Goal: Share content

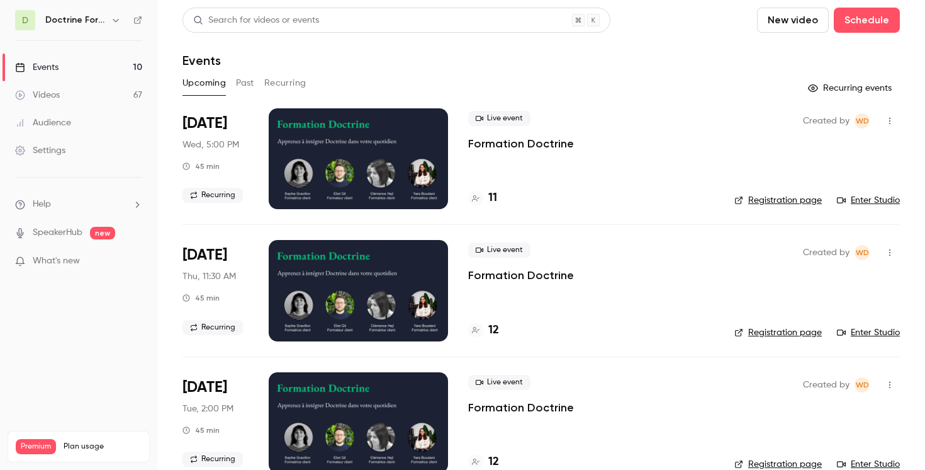
click at [113, 17] on icon "button" at bounding box center [116, 20] width 10 height 10
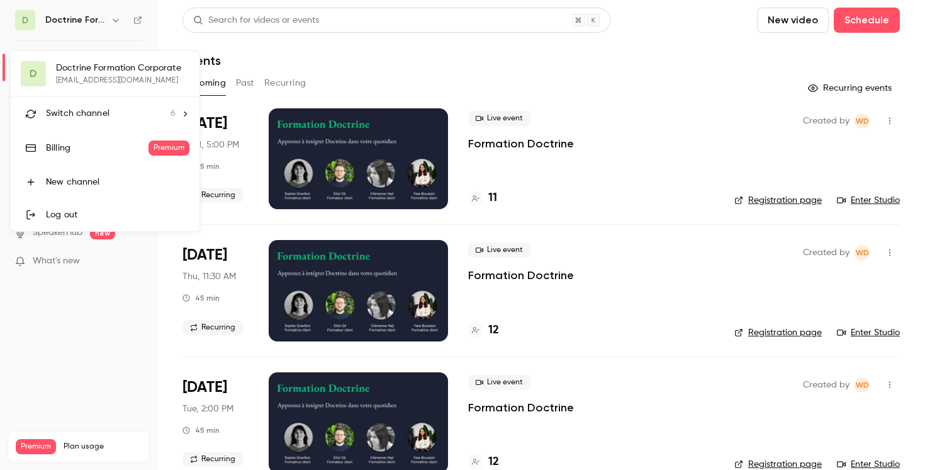
click at [116, 106] on li "Switch channel 6" at bounding box center [105, 113] width 189 height 33
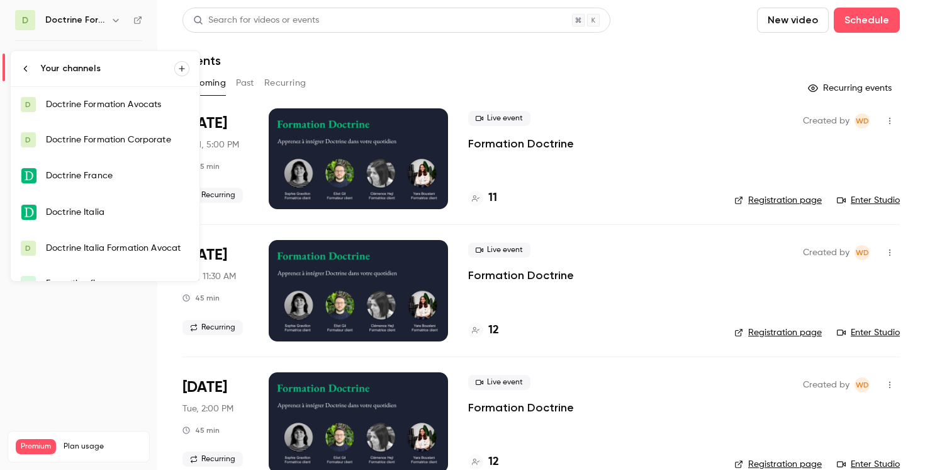
scroll to position [20, 0]
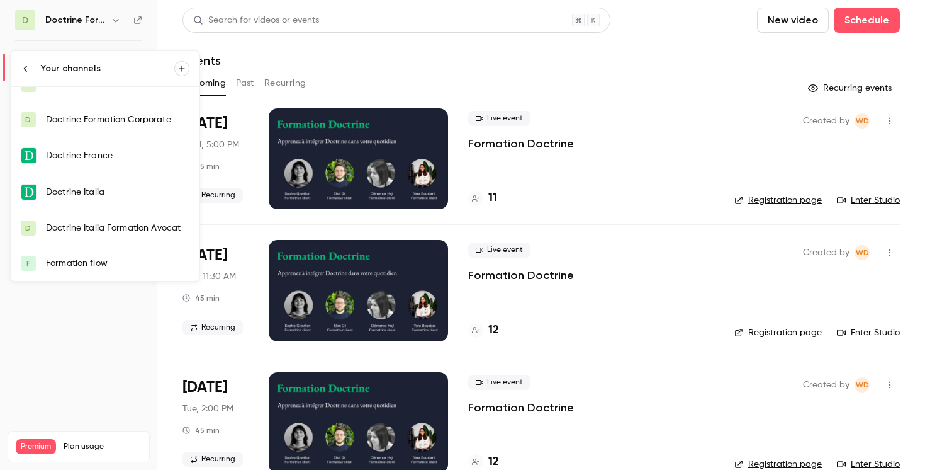
click at [86, 259] on div "Formation flow" at bounding box center [118, 263] width 144 height 13
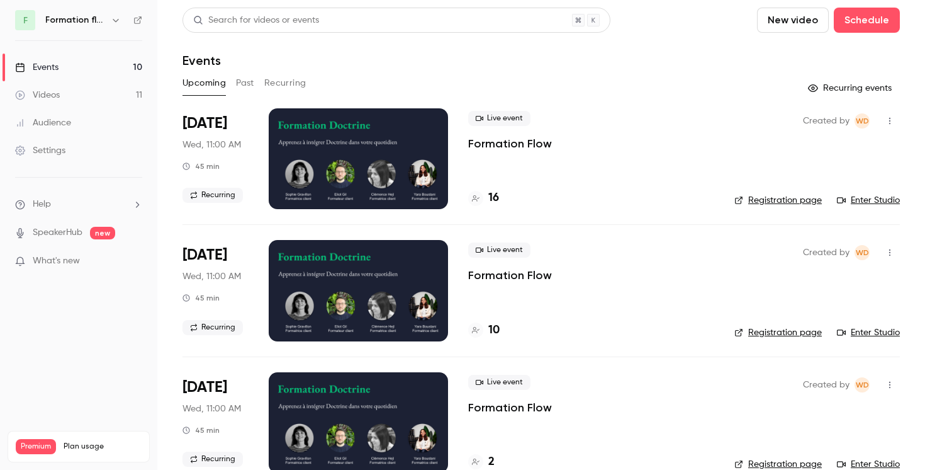
click at [886, 120] on icon "button" at bounding box center [890, 120] width 10 height 9
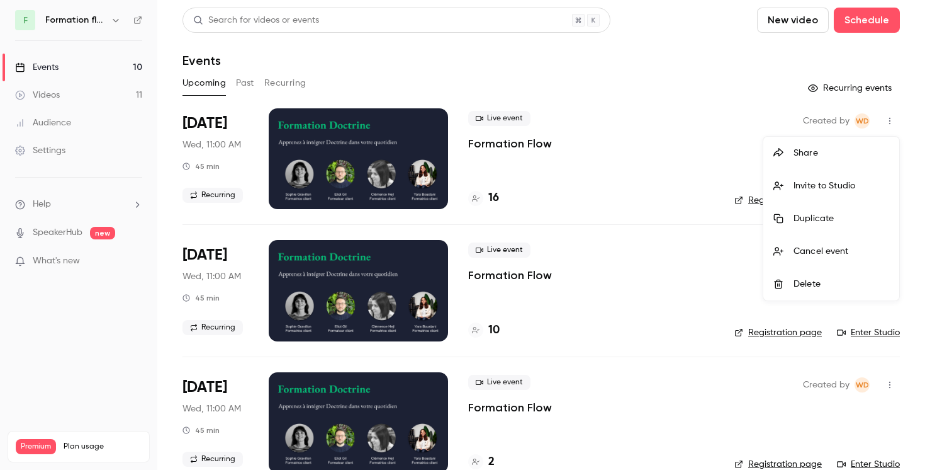
click at [823, 153] on div "Share" at bounding box center [842, 153] width 96 height 13
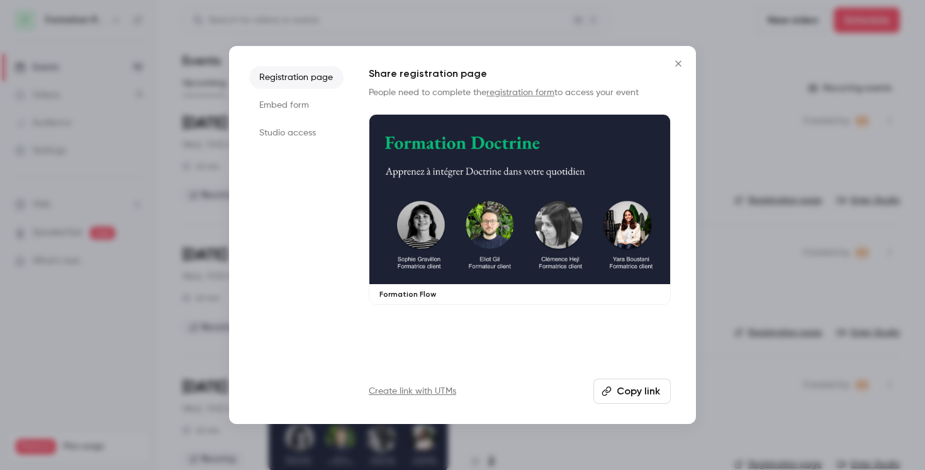
click at [303, 105] on li "Embed form" at bounding box center [296, 105] width 94 height 23
